Goal: Use online tool/utility

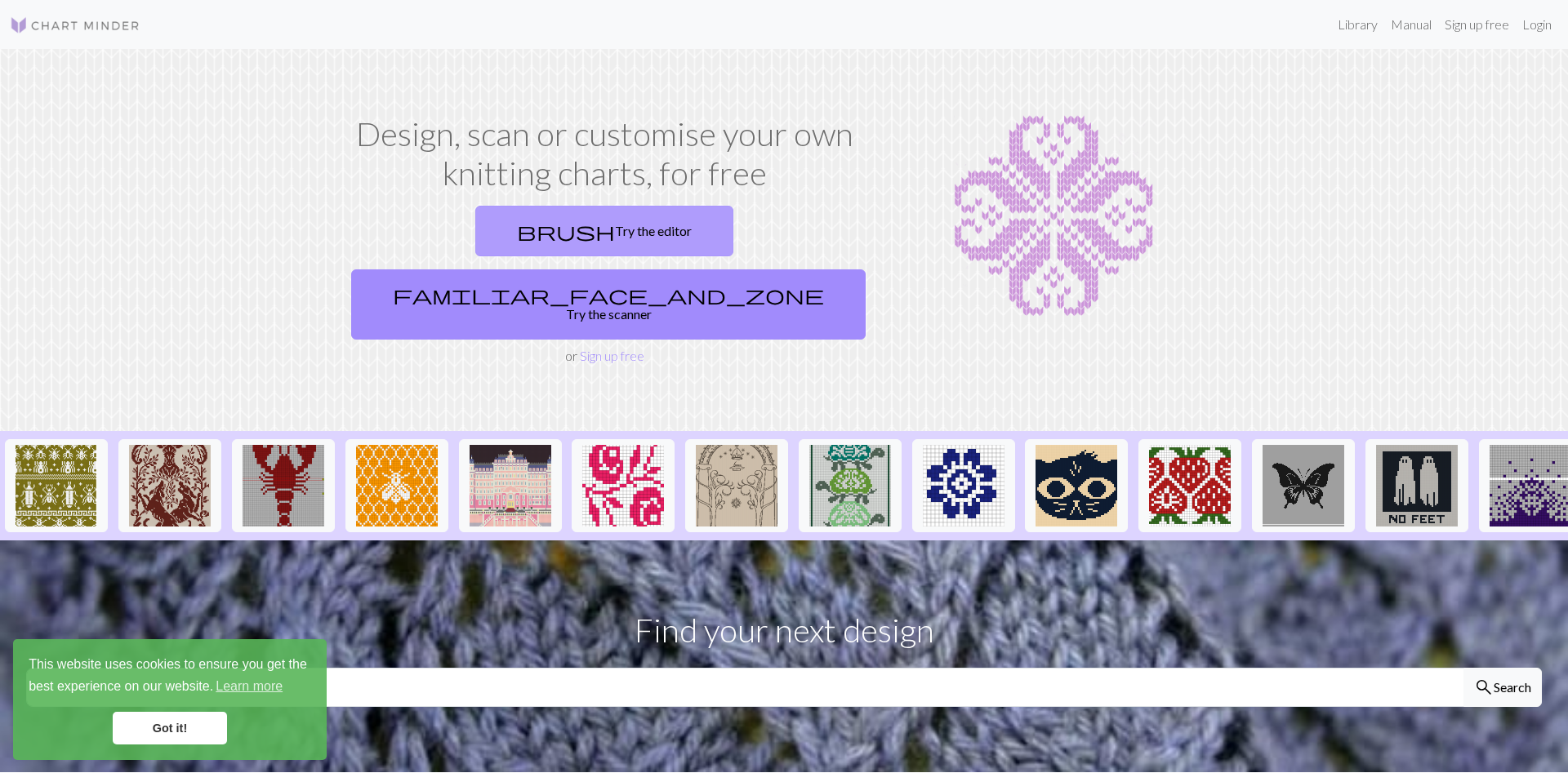
click at [541, 236] on link "brush Try the editor" at bounding box center [604, 230] width 258 height 50
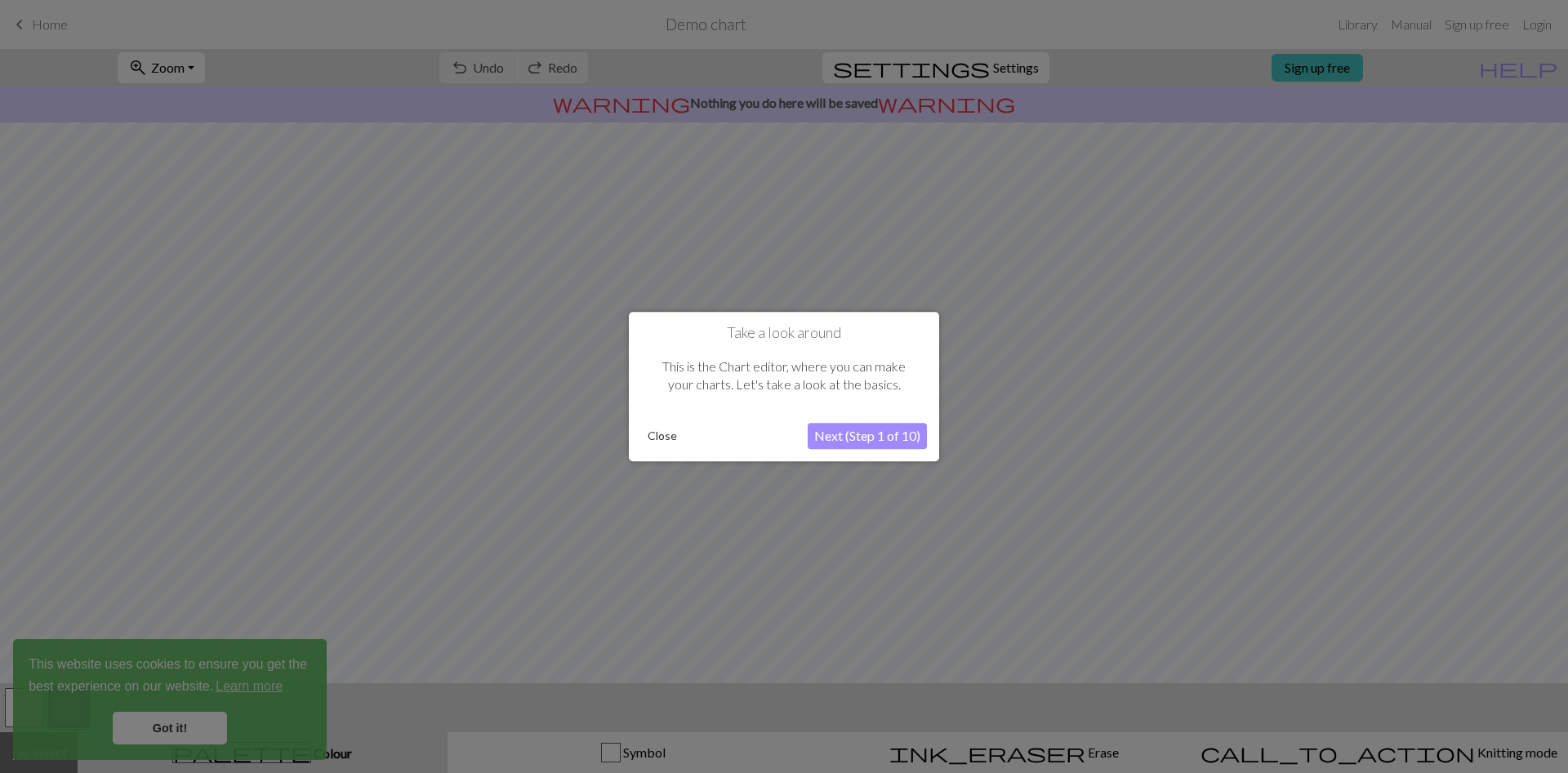
click at [870, 436] on button "Next (Step 1 of 10)" at bounding box center [867, 436] width 119 height 26
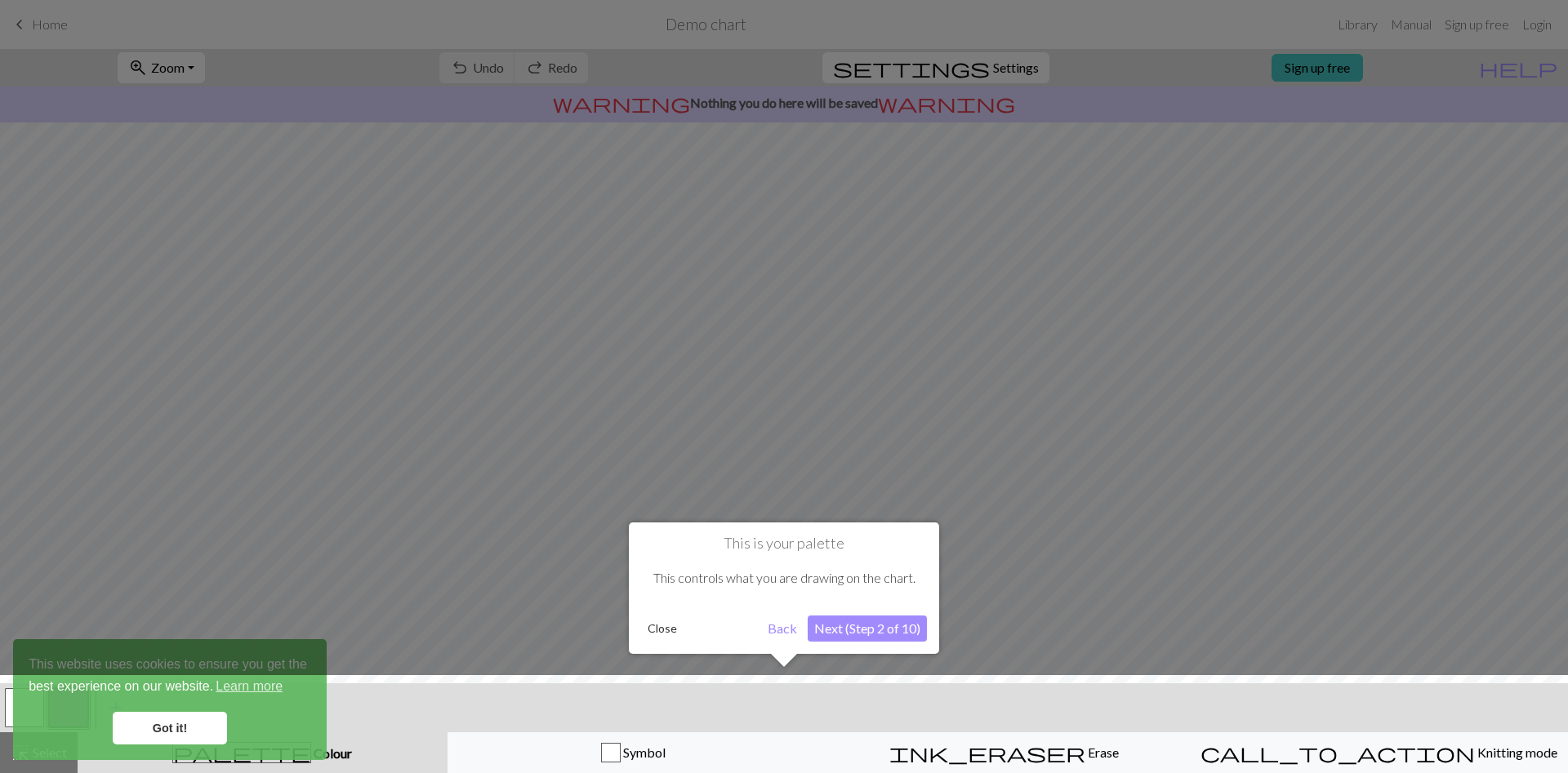
click at [661, 625] on button "Close" at bounding box center [662, 629] width 42 height 25
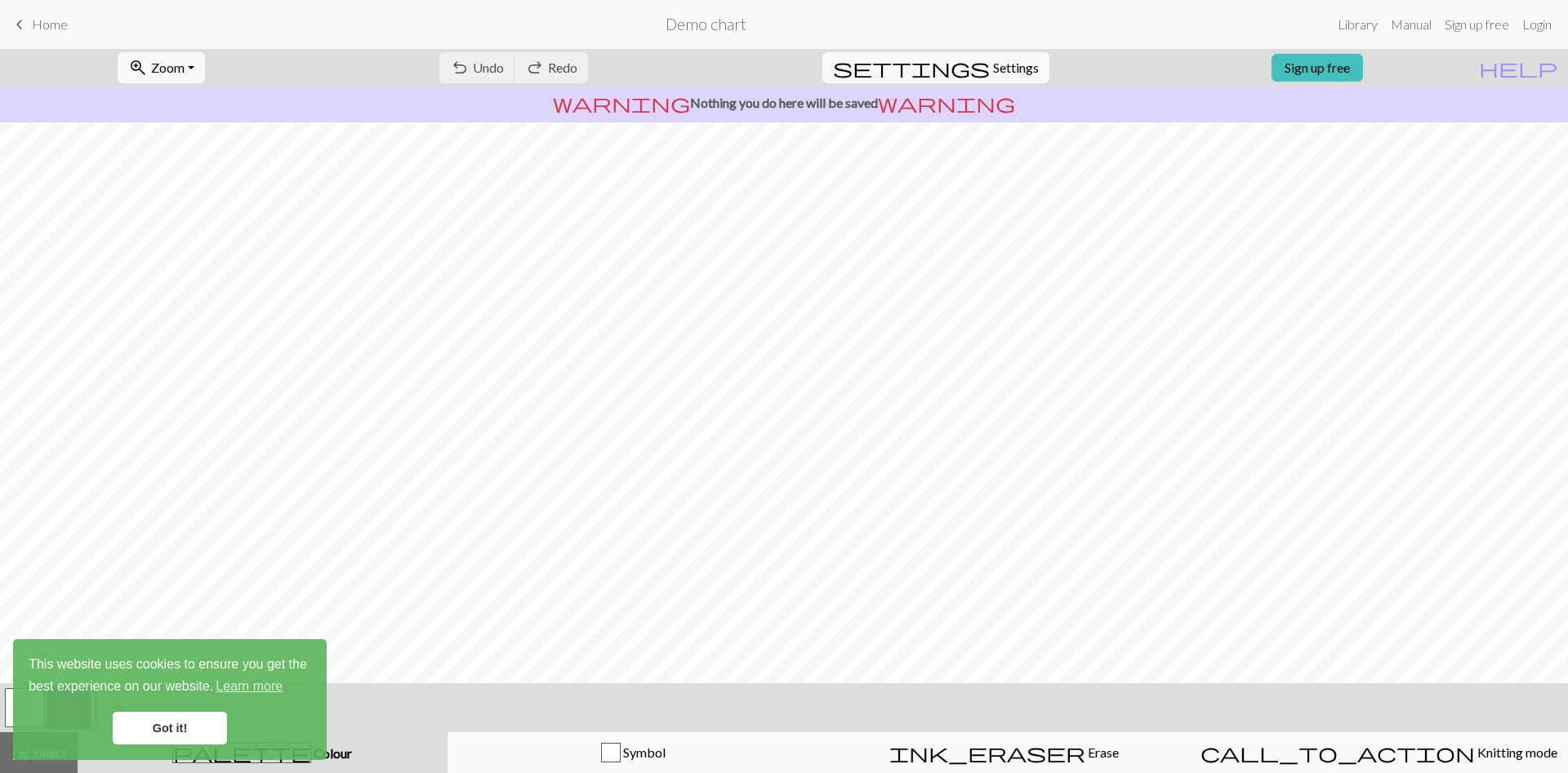
click at [543, 62] on div "undo Undo Undo redo Redo Redo" at bounding box center [514, 68] width 173 height 38
click at [565, 74] on div "undo Undo Undo redo Redo Redo" at bounding box center [514, 68] width 173 height 38
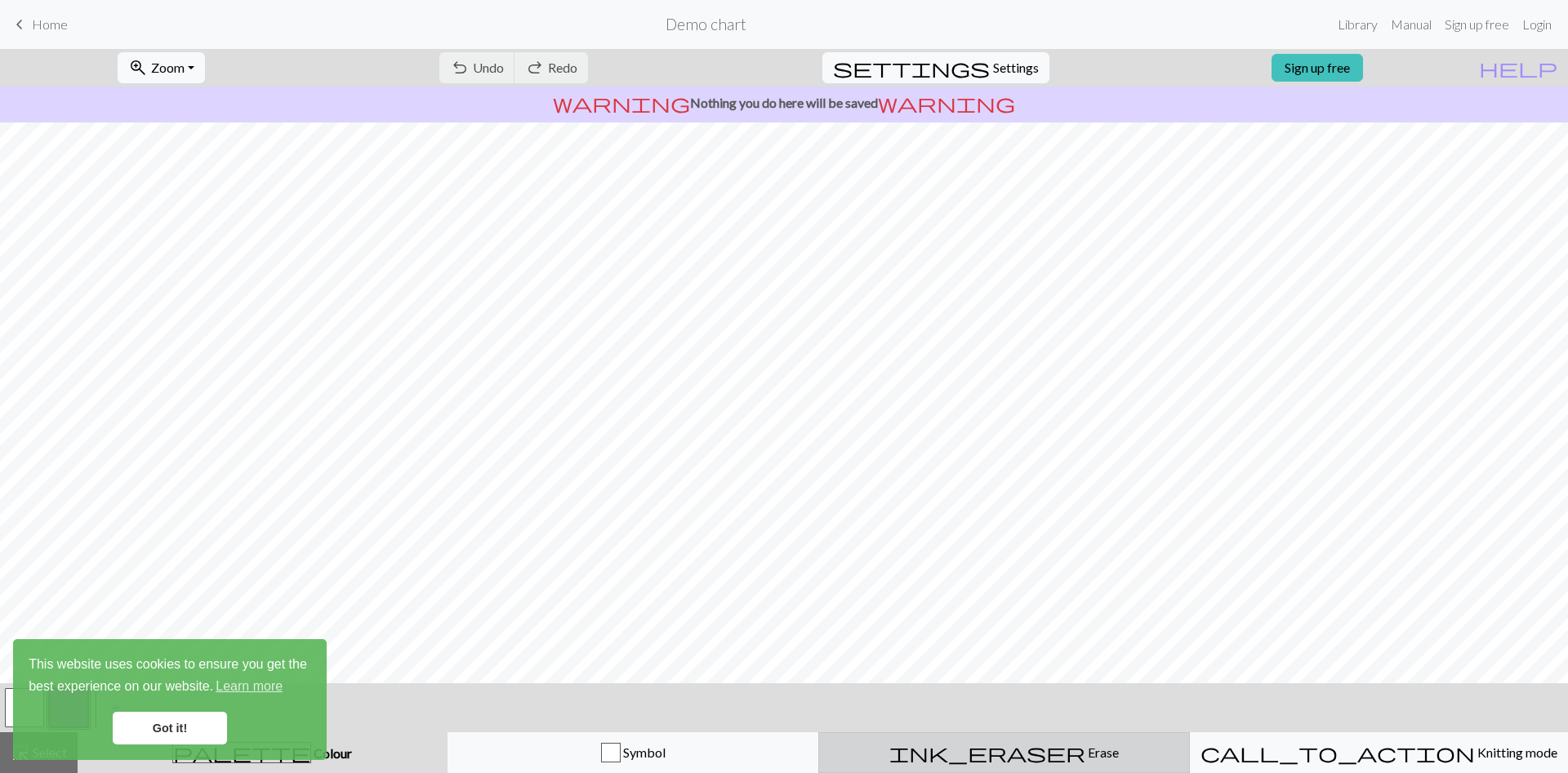
click at [1085, 753] on span "Erase" at bounding box center [1102, 752] width 34 height 16
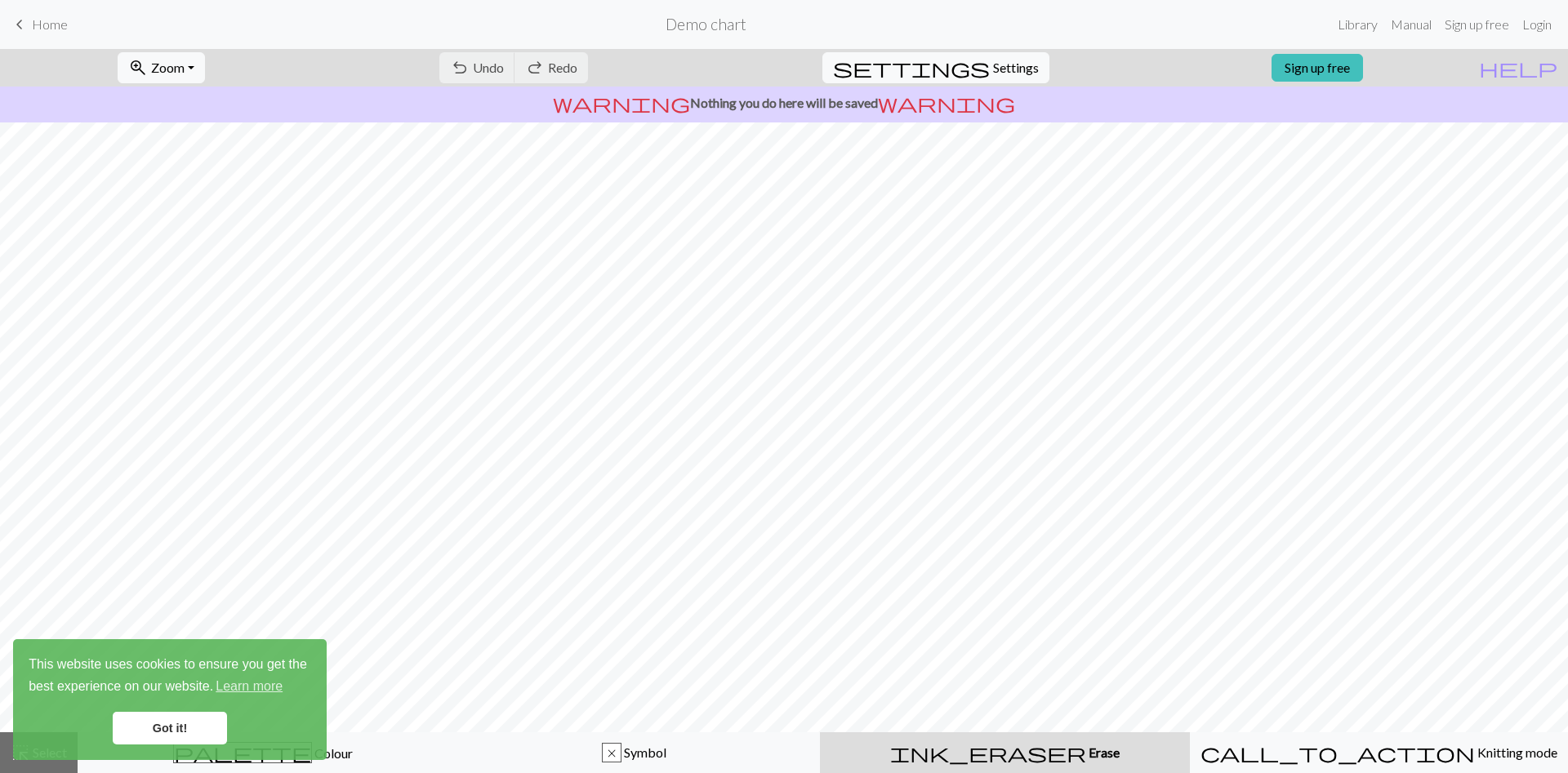
click at [1086, 753] on span "Erase" at bounding box center [1103, 752] width 34 height 16
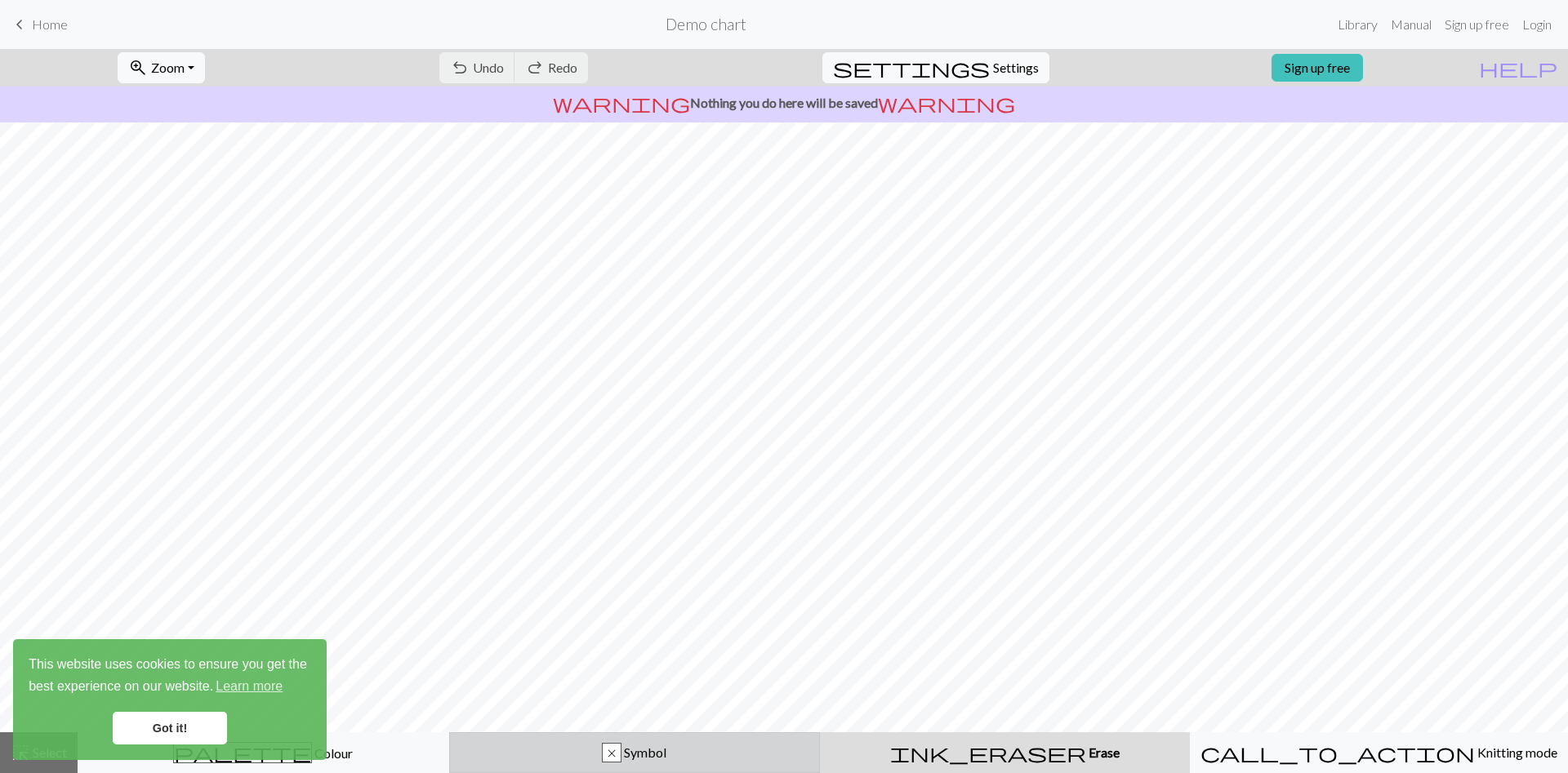
click at [674, 749] on div "x Symbol" at bounding box center [635, 753] width 351 height 20
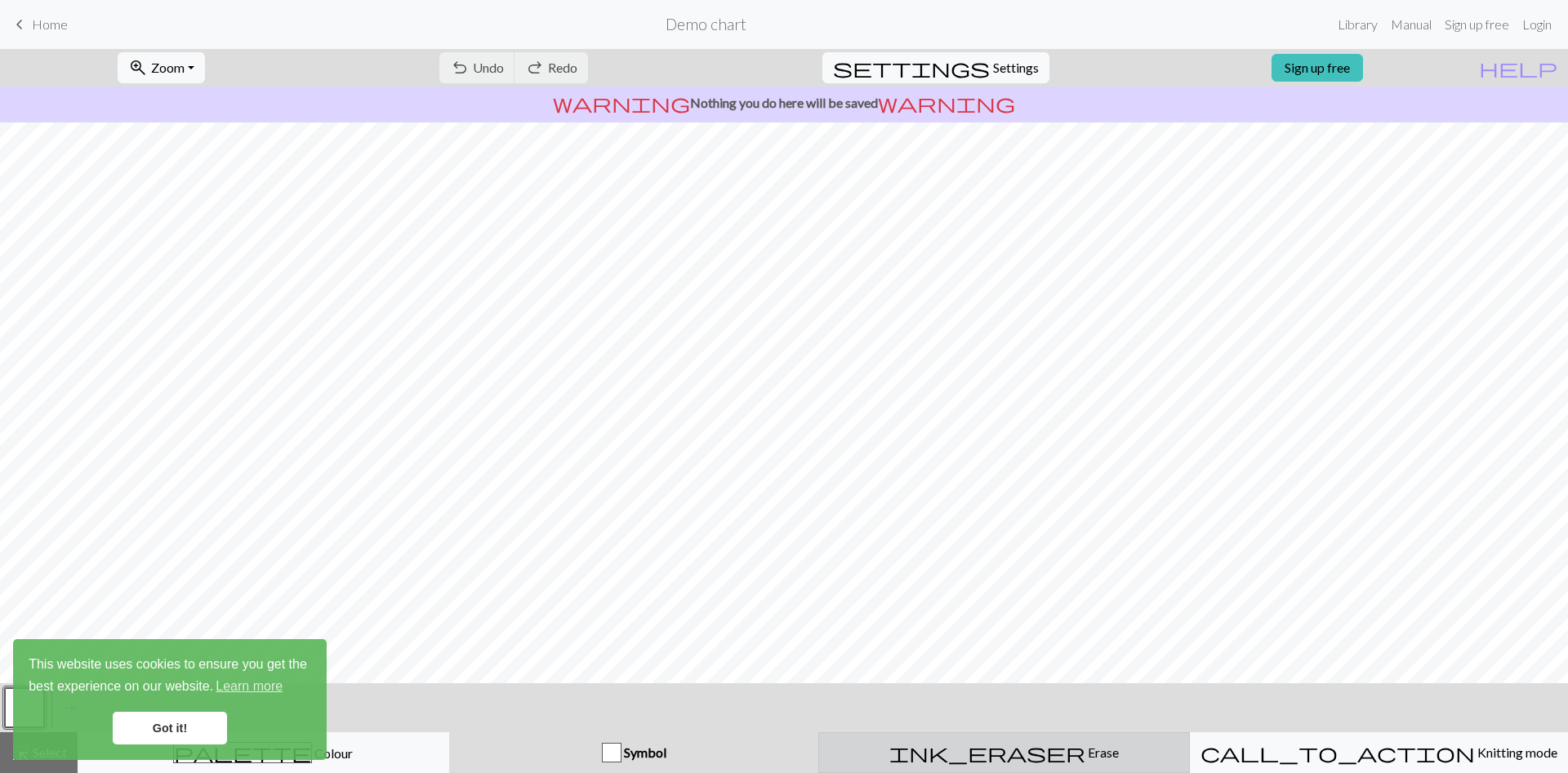
click at [856, 765] on button "ink_eraser Erase Erase" at bounding box center [1004, 752] width 371 height 40
